Goal: Go to known website: Access a specific website the user already knows

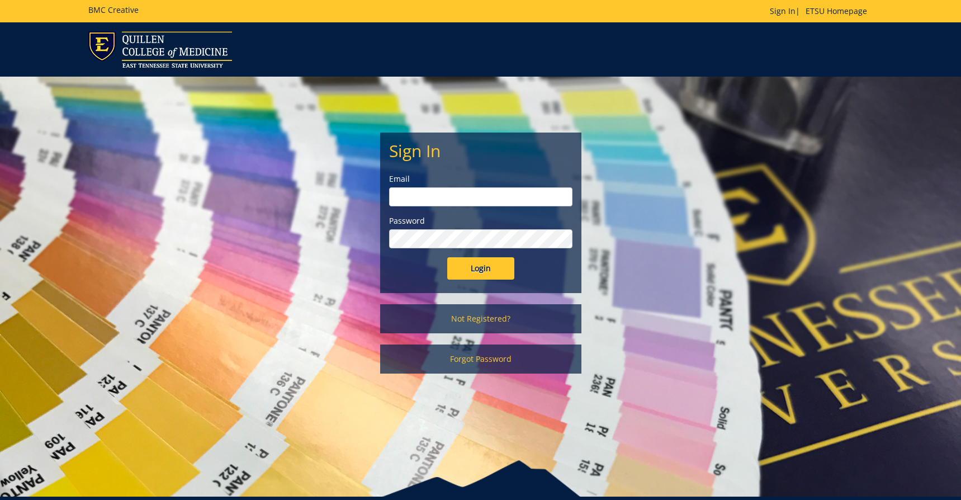
click at [460, 199] on input "email" at bounding box center [480, 196] width 183 height 19
type input "[EMAIL_ADDRESS][DOMAIN_NAME]"
click at [447, 257] on input "Login" at bounding box center [480, 268] width 67 height 22
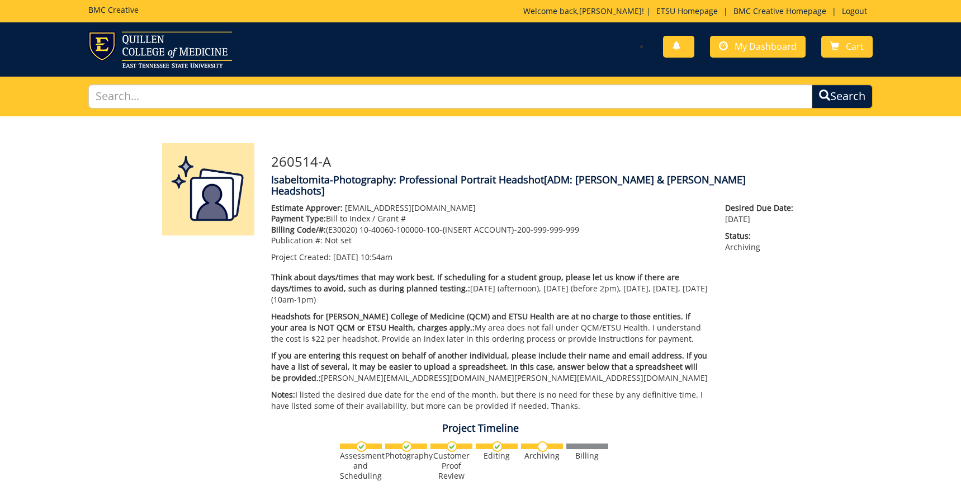
scroll to position [335, 0]
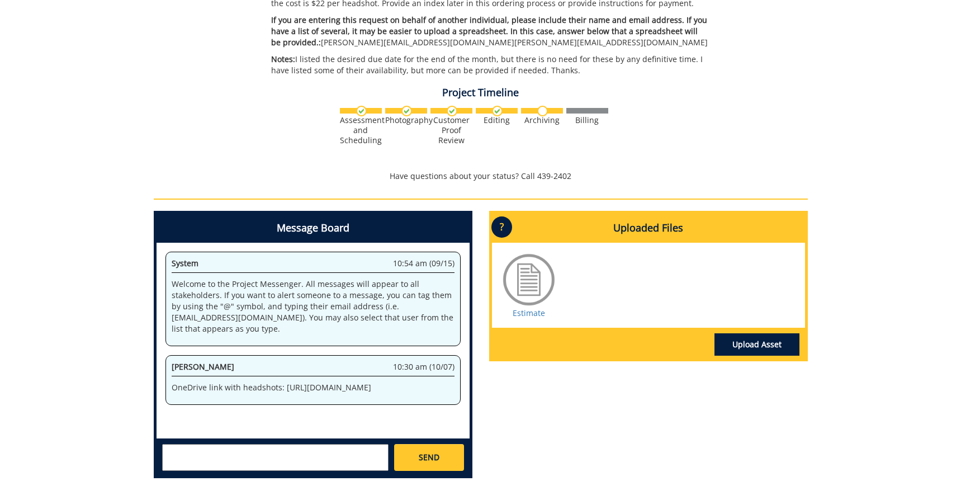
drag, startPoint x: 224, startPoint y: 395, endPoint x: 283, endPoint y: 375, distance: 62.9
click at [283, 382] on p "OneDrive link with headshots: https://etsu365-my.sharepoint.com/:f:/g/personal/…" at bounding box center [313, 387] width 283 height 11
copy p "https://etsu365-my.sharepoint.com/:f:/g/personal/carrollmo_etsu_edu/EvyJsHyFXed…"
